Goal: Task Accomplishment & Management: Manage account settings

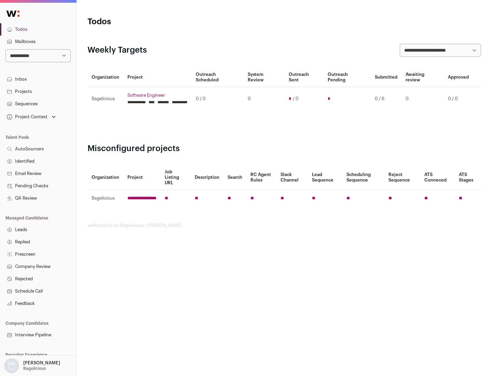
click at [38, 91] on link "Projects" at bounding box center [38, 91] width 76 height 12
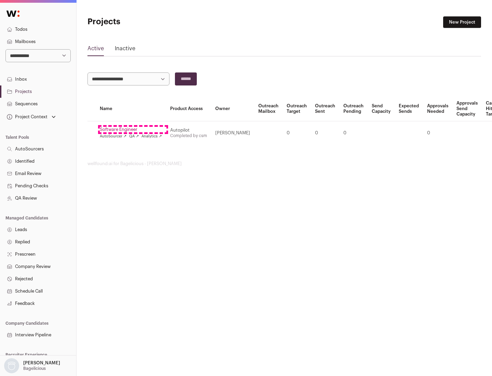
click at [133, 129] on link "Software Engineer" at bounding box center [131, 129] width 62 height 5
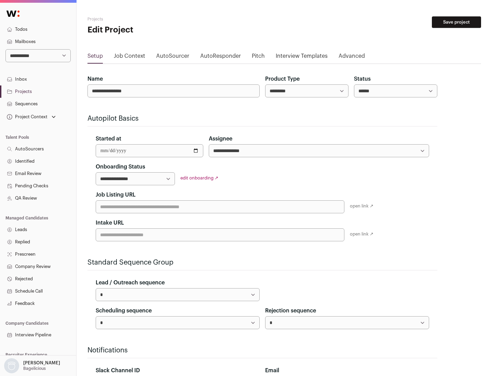
click at [456, 22] on button "Save project" at bounding box center [456, 22] width 49 height 12
